Goal: Navigation & Orientation: Find specific page/section

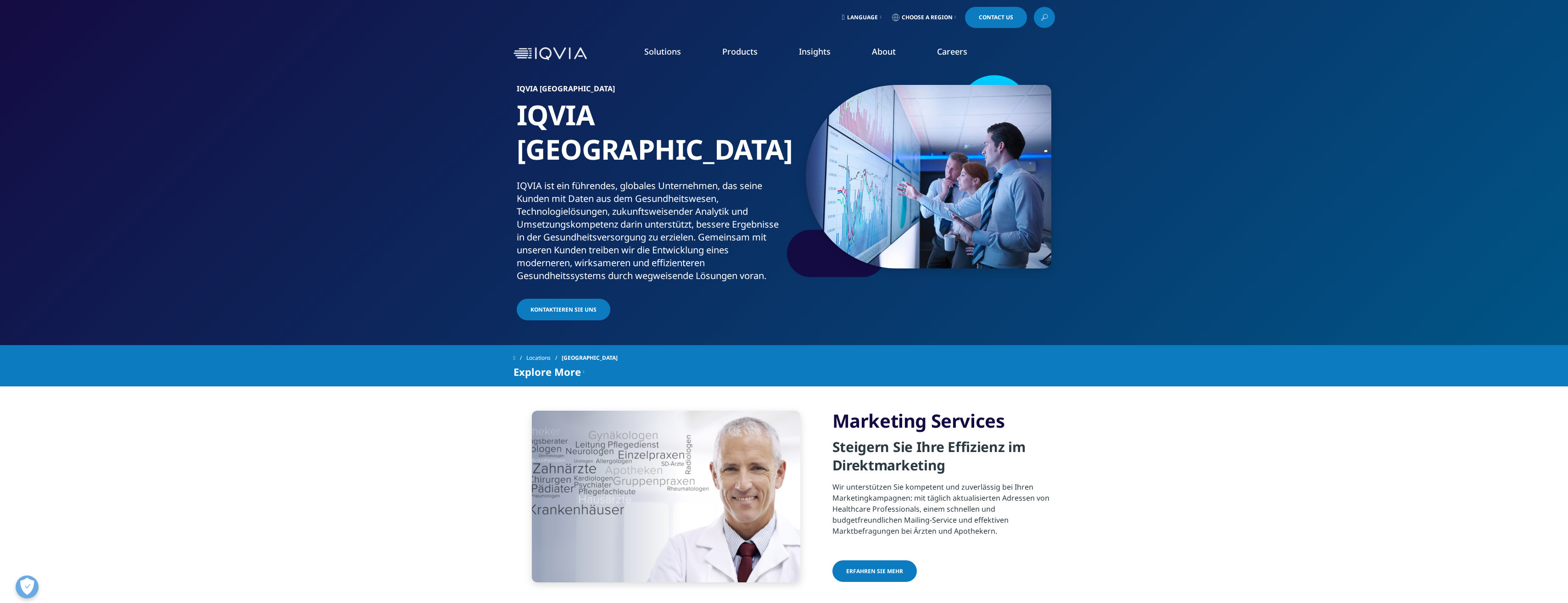
click at [872, 17] on span "Language" at bounding box center [863, 18] width 31 height 7
click at [856, 83] on link "Deutsch" at bounding box center [862, 77] width 58 height 26
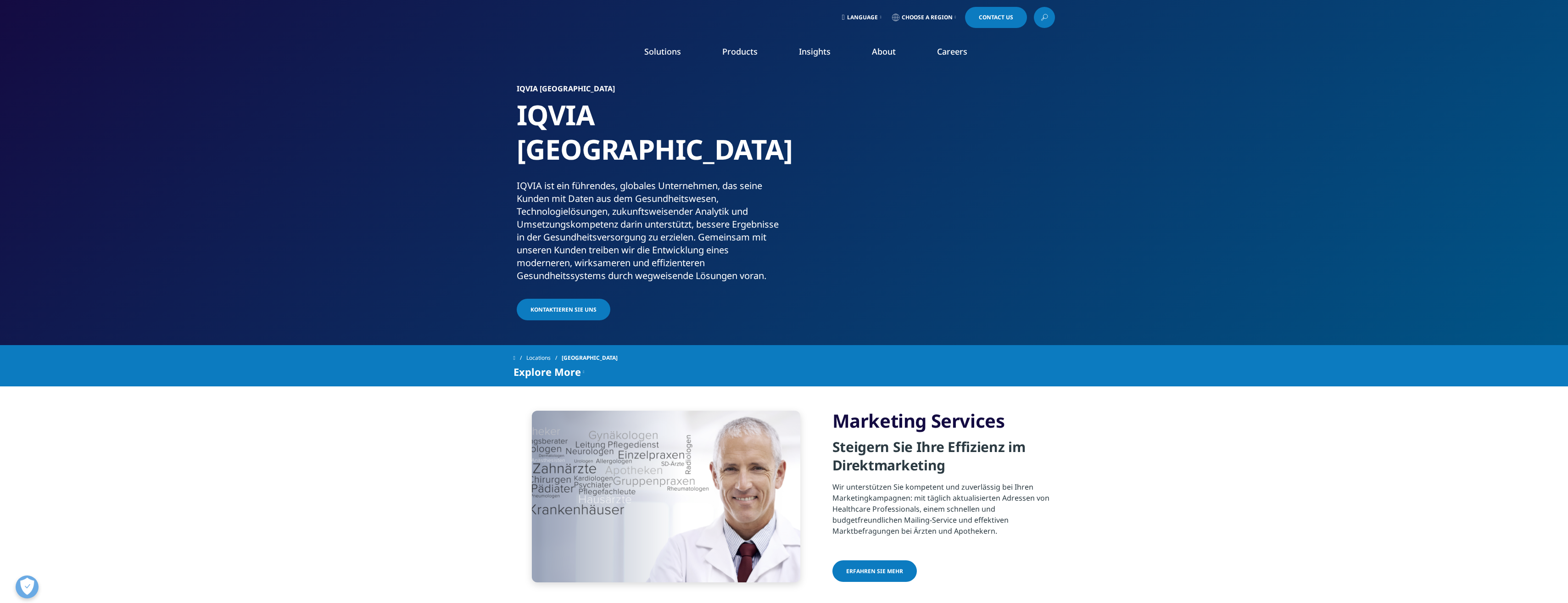
click at [925, 15] on span "Choose a Region" at bounding box center [927, 18] width 51 height 7
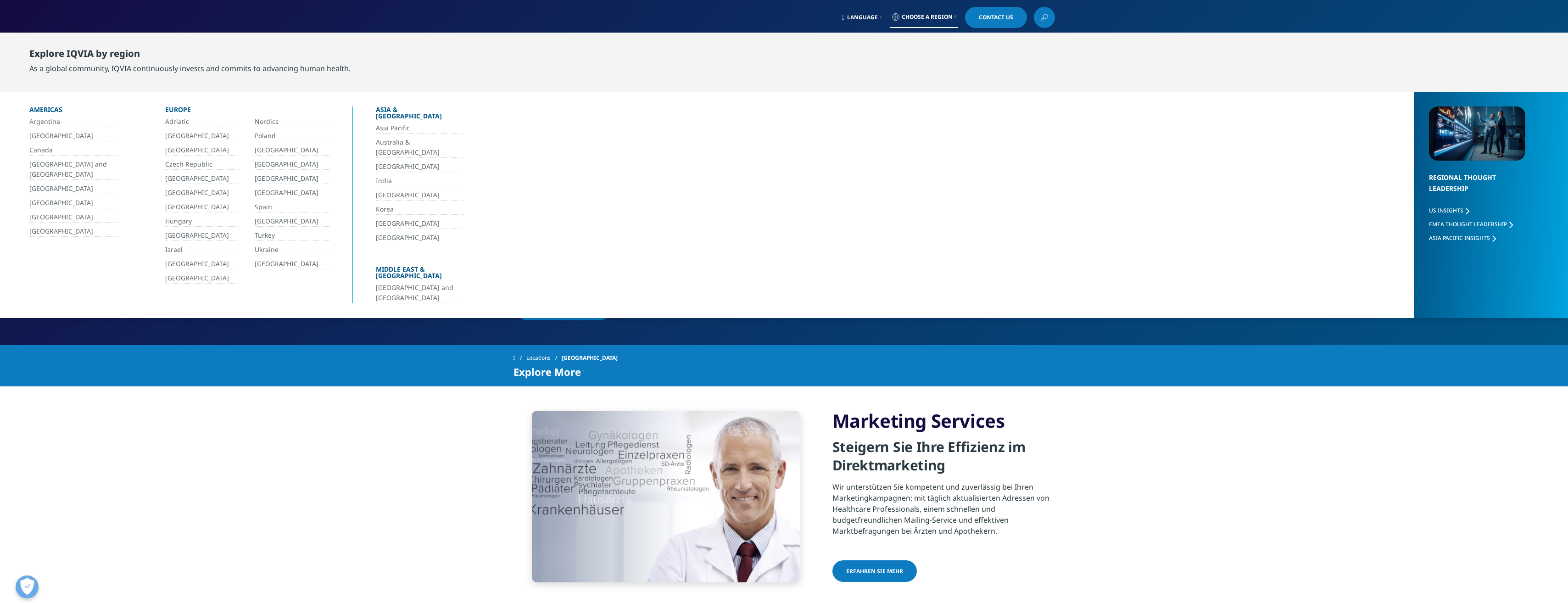
click at [223, 304] on section "IQVIA Schweiz IQVIA Schweiz IQVIA ist ein führendes, globales Unternehmen, das …" at bounding box center [784, 172] width 1568 height 345
